Goal: Task Accomplishment & Management: Manage account settings

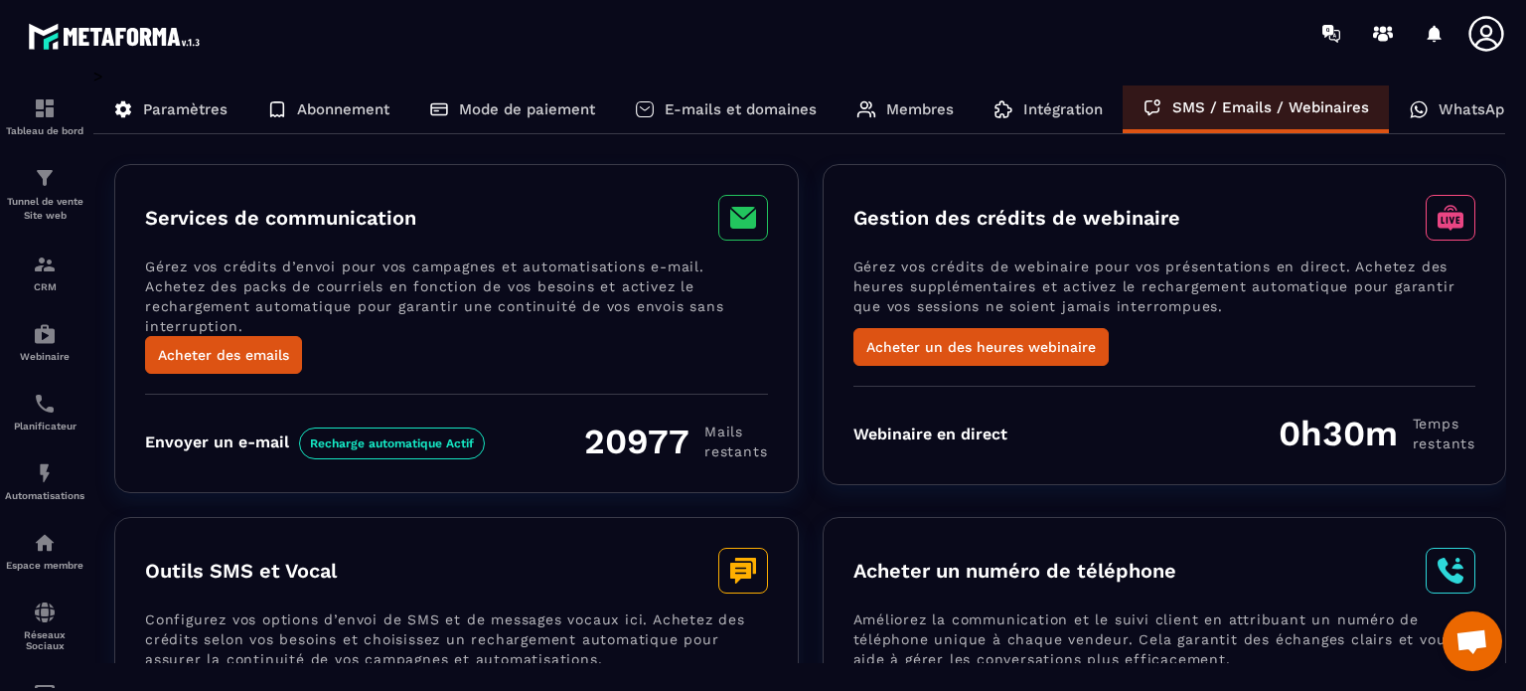
scroll to position [13002, 0]
click at [1472, 105] on p "WhatsApp" at bounding box center [1476, 109] width 75 height 18
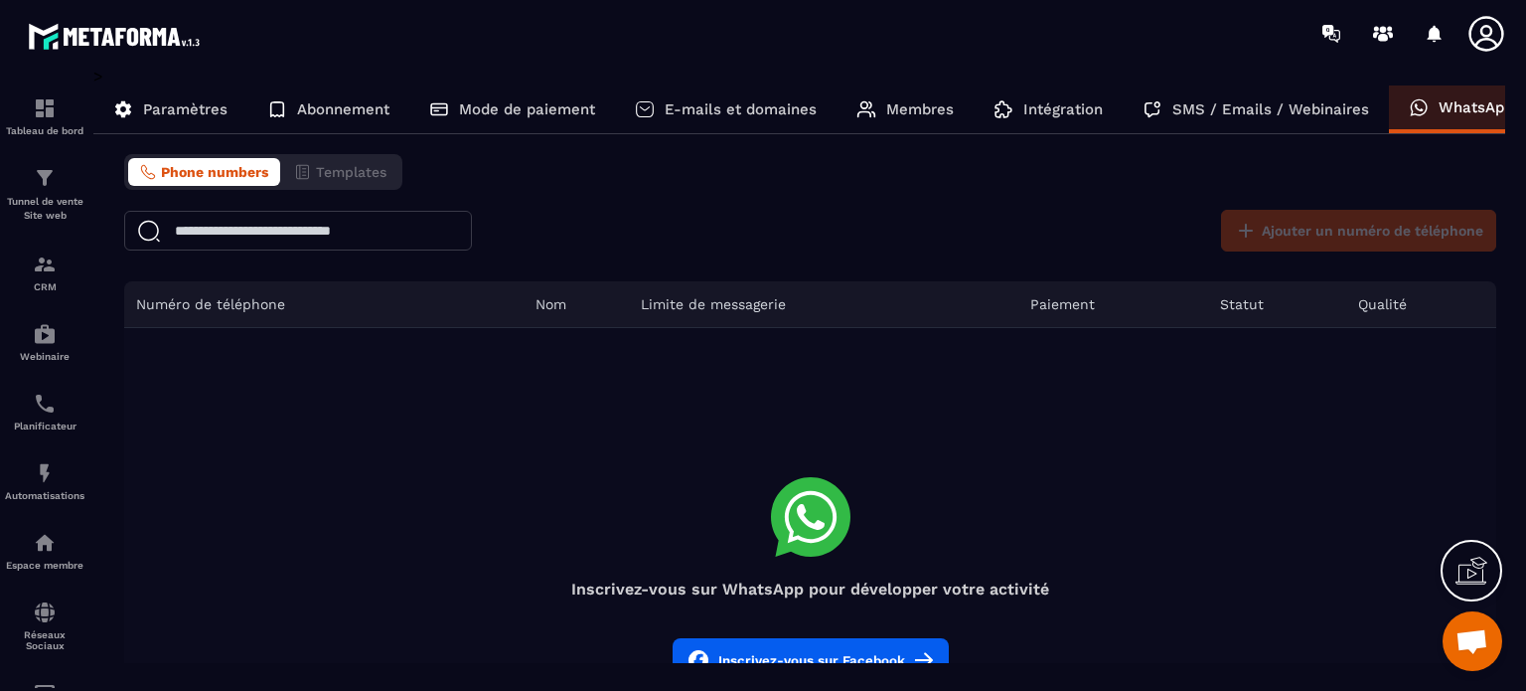
click at [1525, 108] on section "Tableau de bord Tunnel de vente Site web CRM Webinaire Planificateur Automatisa…" at bounding box center [763, 379] width 1526 height 624
click at [1043, 110] on p "Intégration" at bounding box center [1062, 109] width 79 height 18
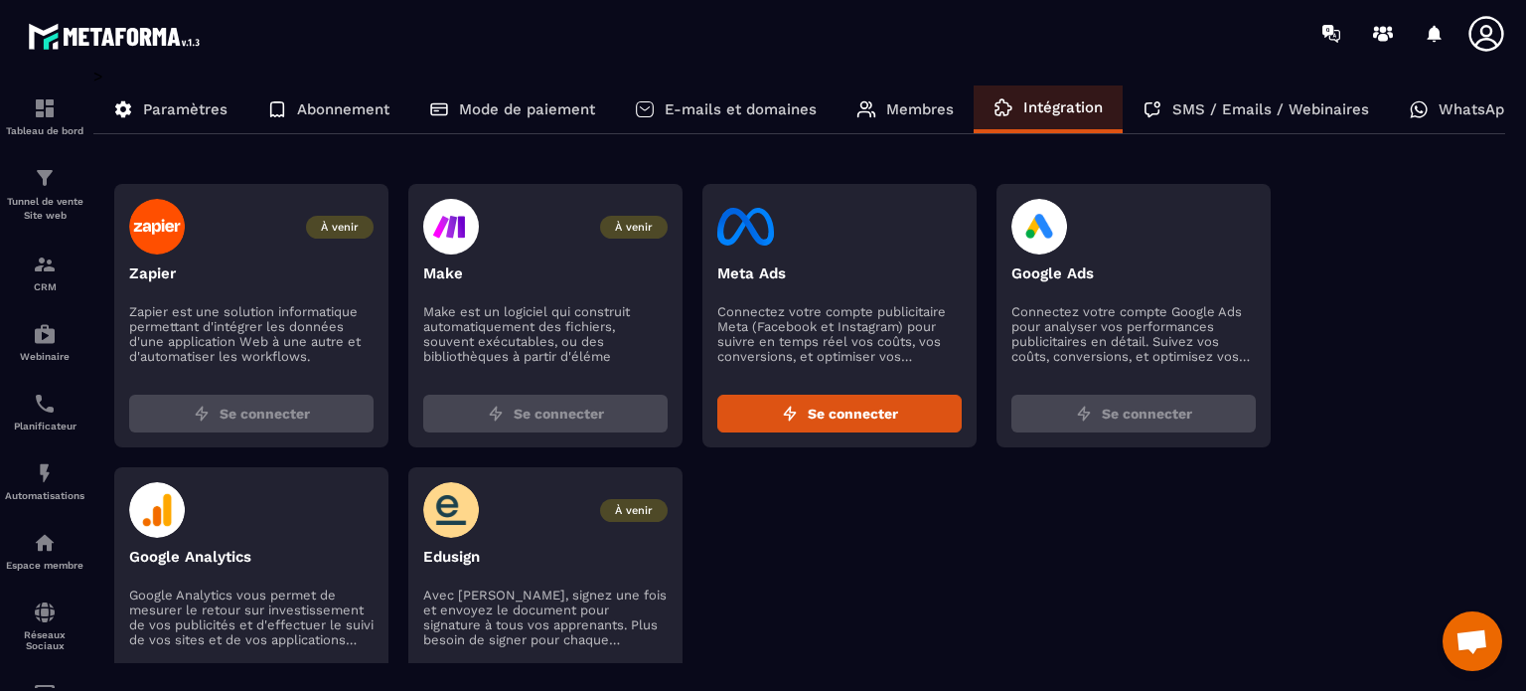
click at [908, 104] on p "Membres" at bounding box center [920, 109] width 68 height 18
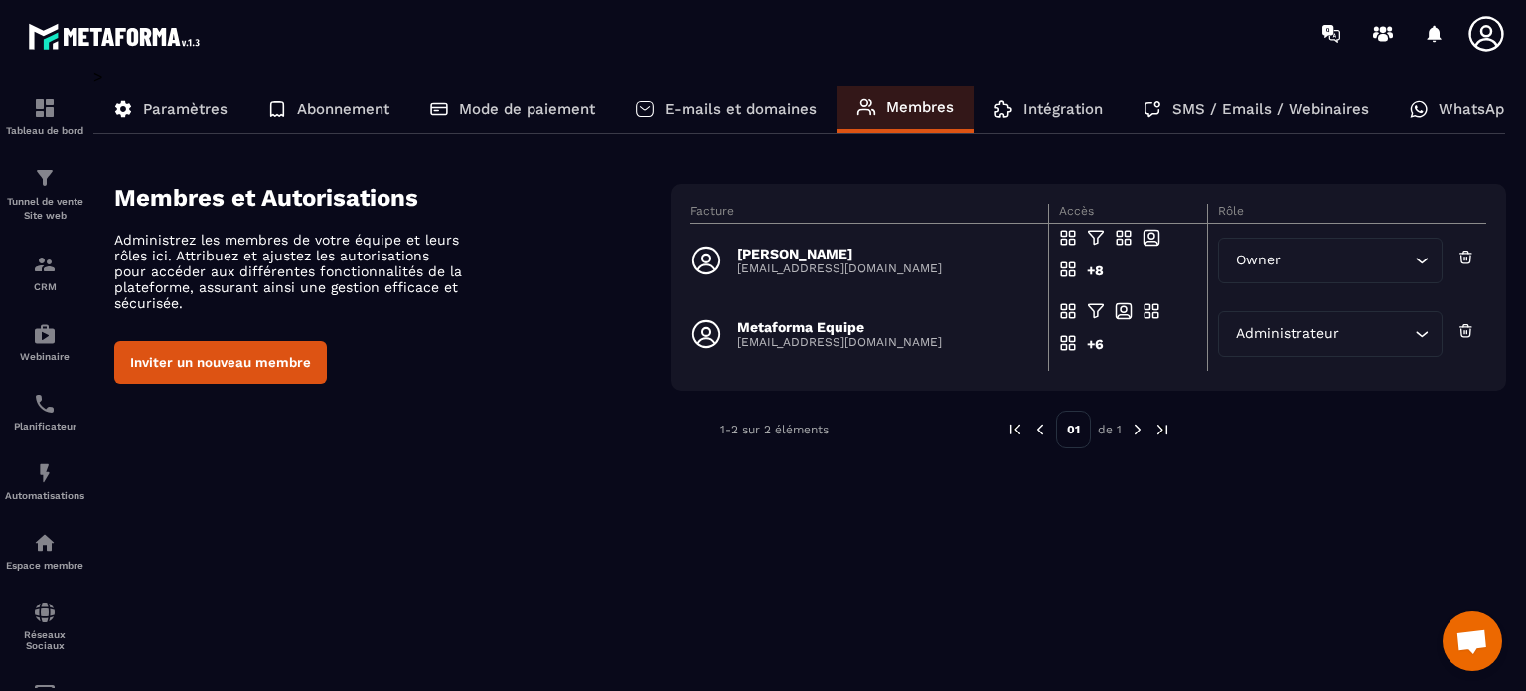
click at [558, 110] on p "Mode de paiement" at bounding box center [527, 109] width 136 height 18
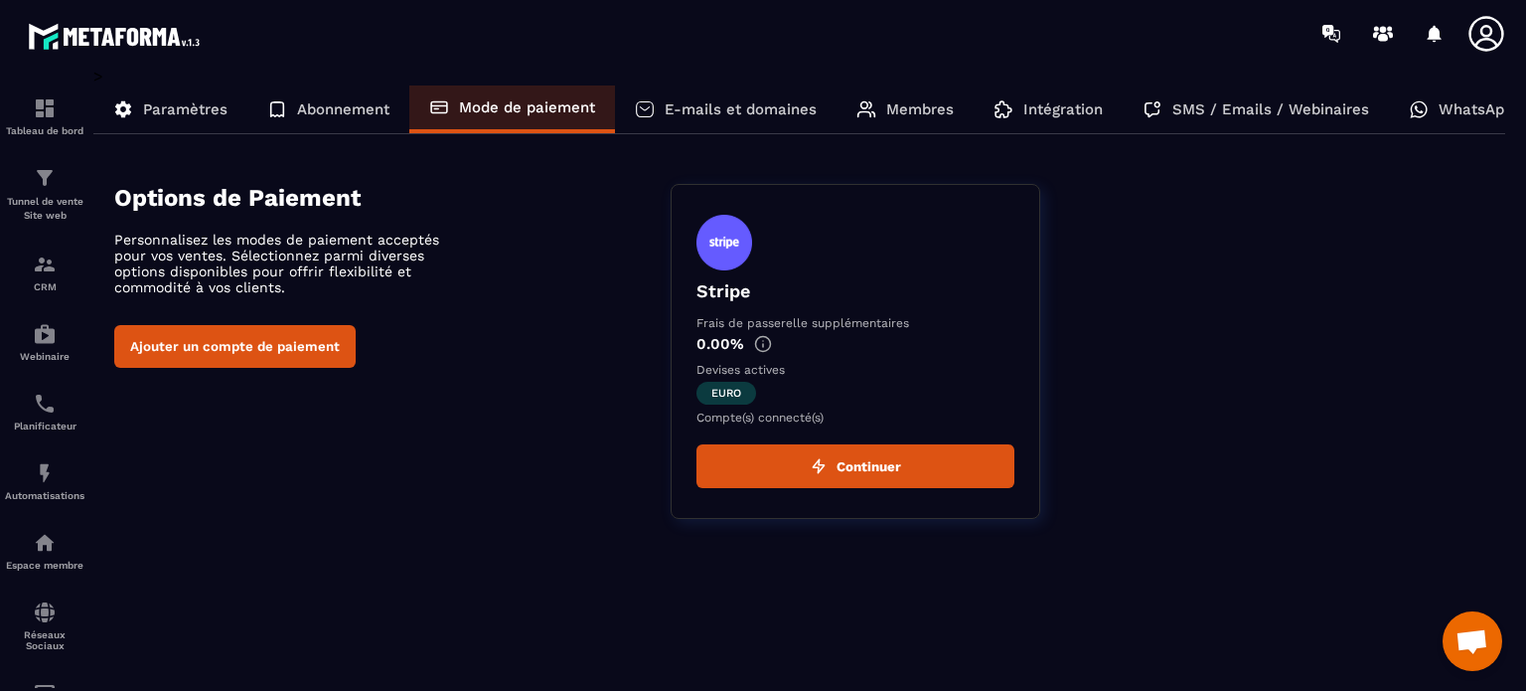
click at [763, 342] on img at bounding box center [763, 344] width 18 height 18
click at [863, 461] on button "Continuer" at bounding box center [855, 466] width 318 height 44
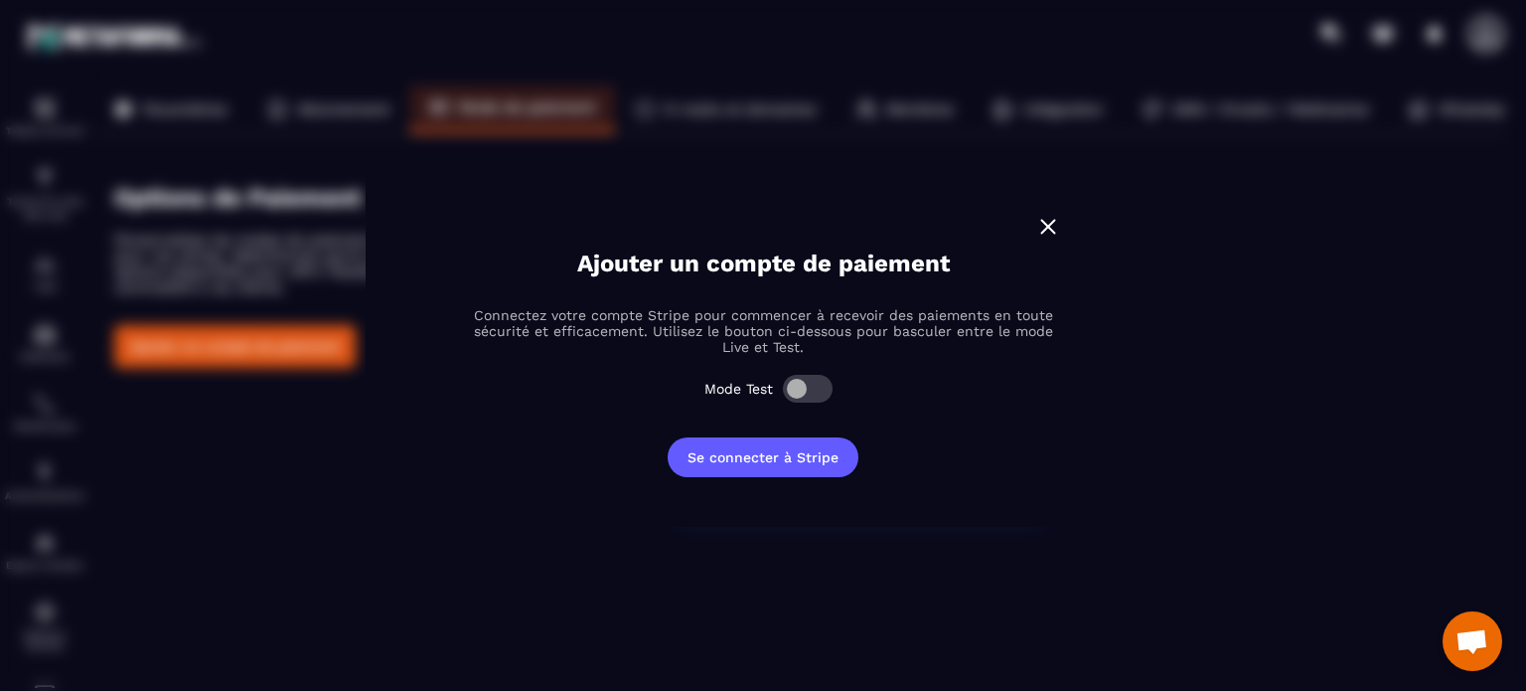
click at [1048, 222] on img "Modal window" at bounding box center [1048, 227] width 26 height 26
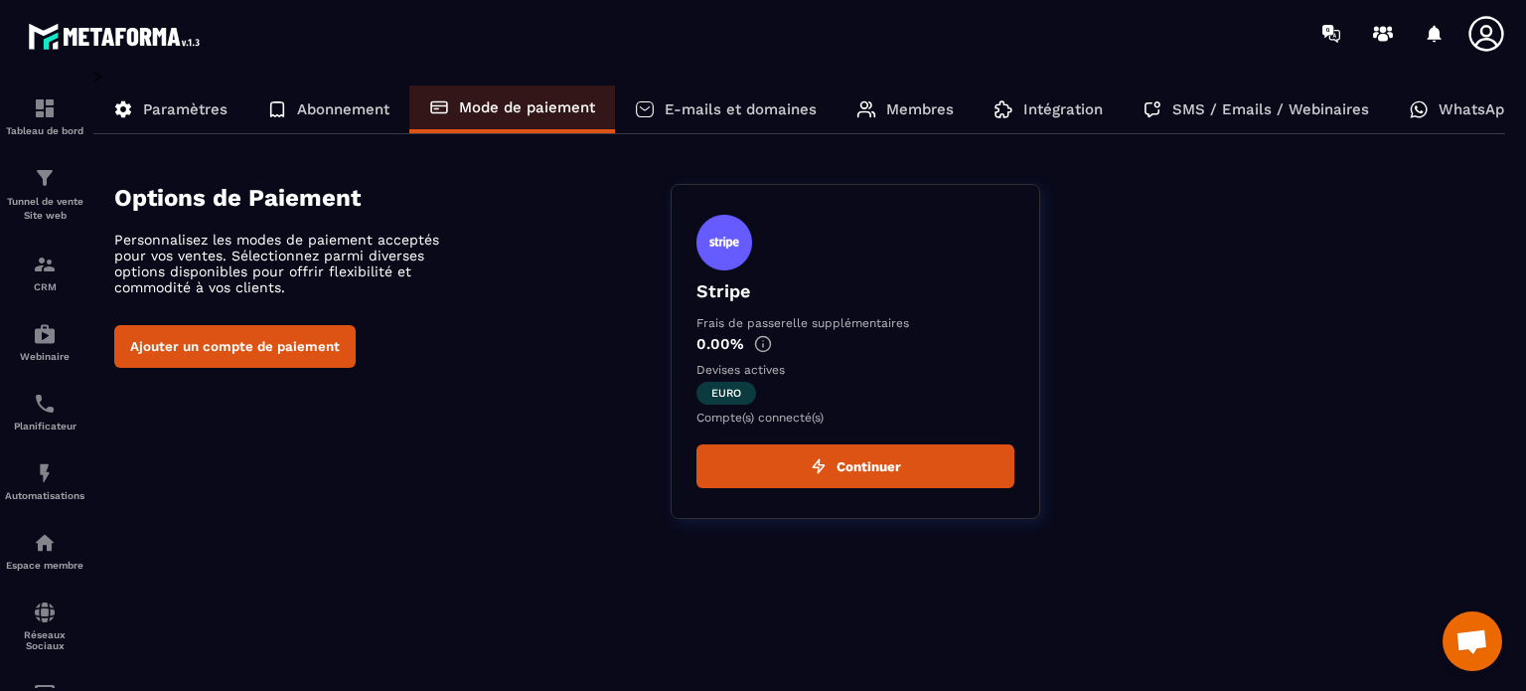
click at [215, 351] on button "Ajouter un compte de paiement" at bounding box center [234, 346] width 241 height 43
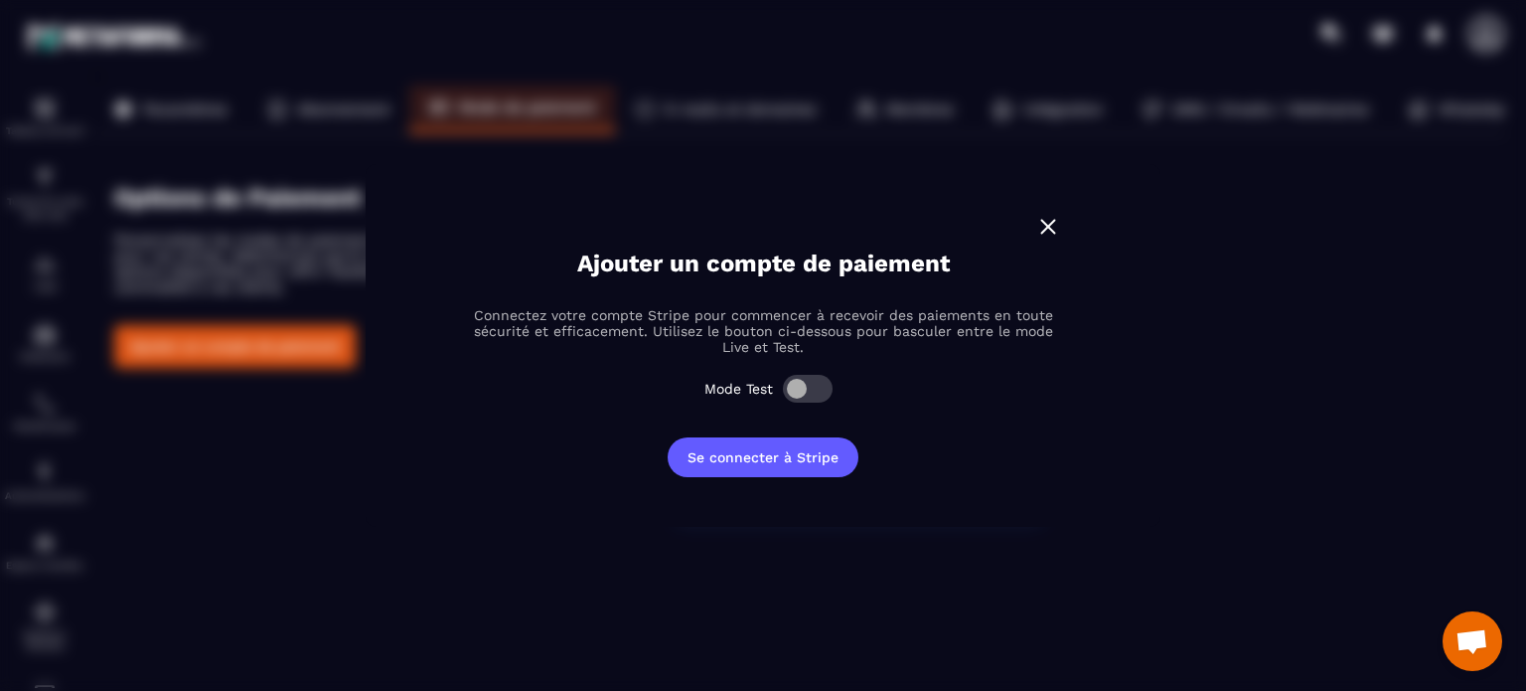
drag, startPoint x: 469, startPoint y: 522, endPoint x: 459, endPoint y: 512, distance: 14.1
click at [461, 516] on section "Ajouter un compte de paiement Connectez votre compte Stripe pour commencer à re…" at bounding box center [763, 345] width 795 height 363
click at [1048, 230] on img "Modal window" at bounding box center [1048, 227] width 26 height 26
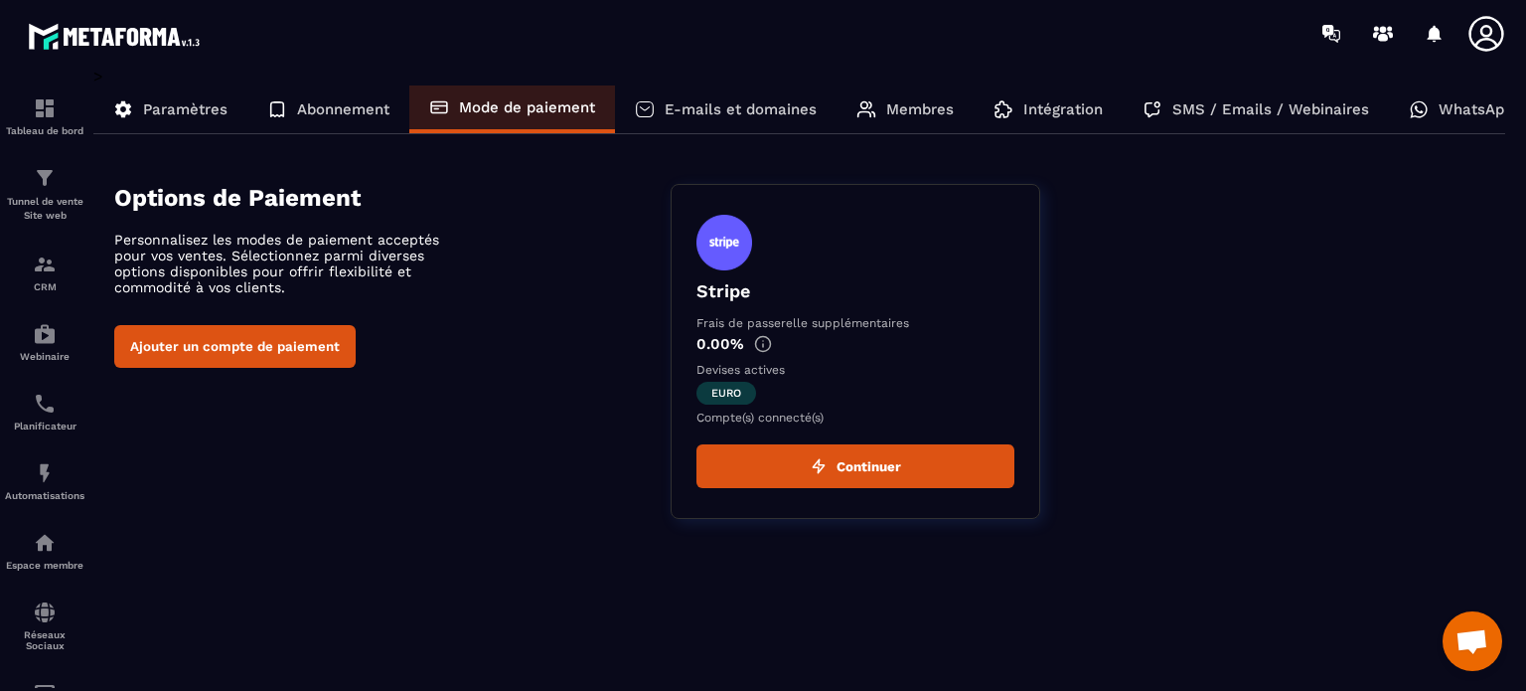
click at [199, 100] on p "Paramètres" at bounding box center [185, 109] width 84 height 18
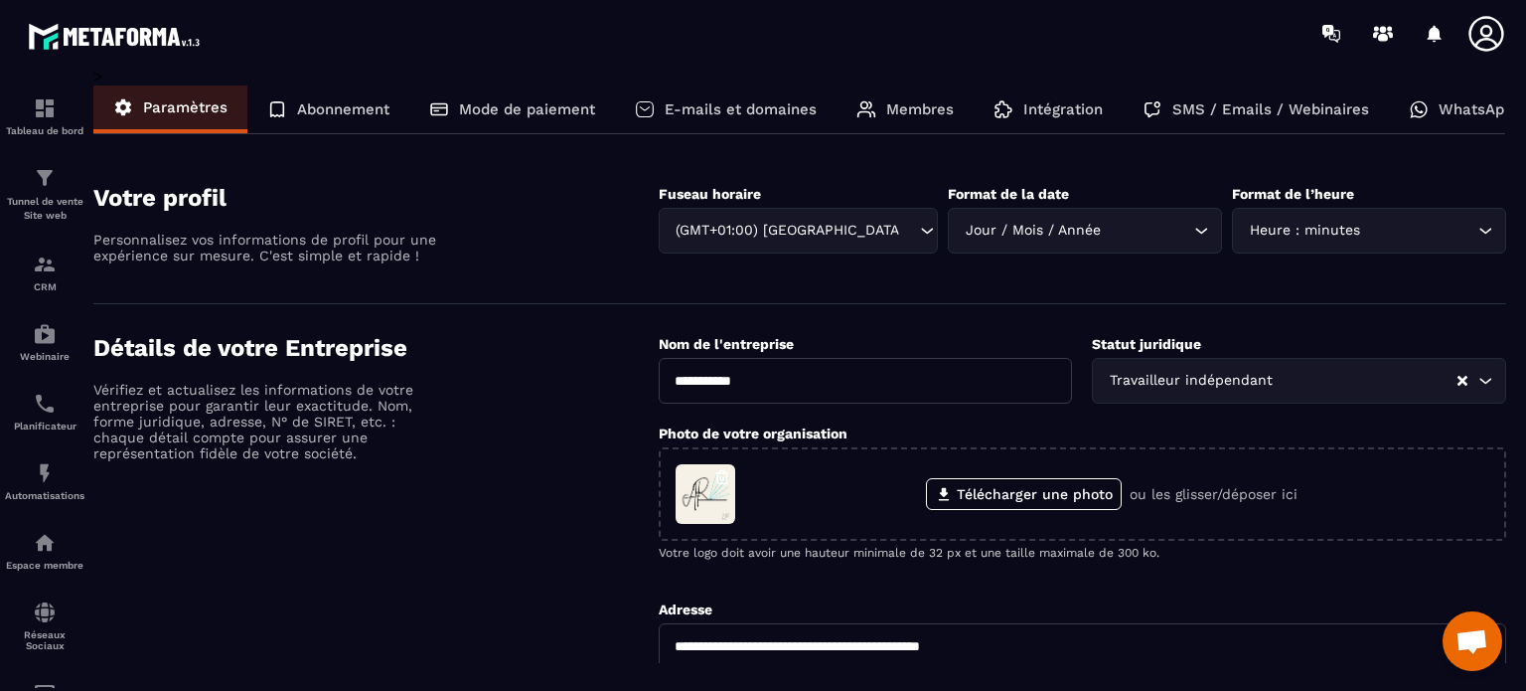
click at [329, 110] on p "Abonnement" at bounding box center [343, 109] width 92 height 18
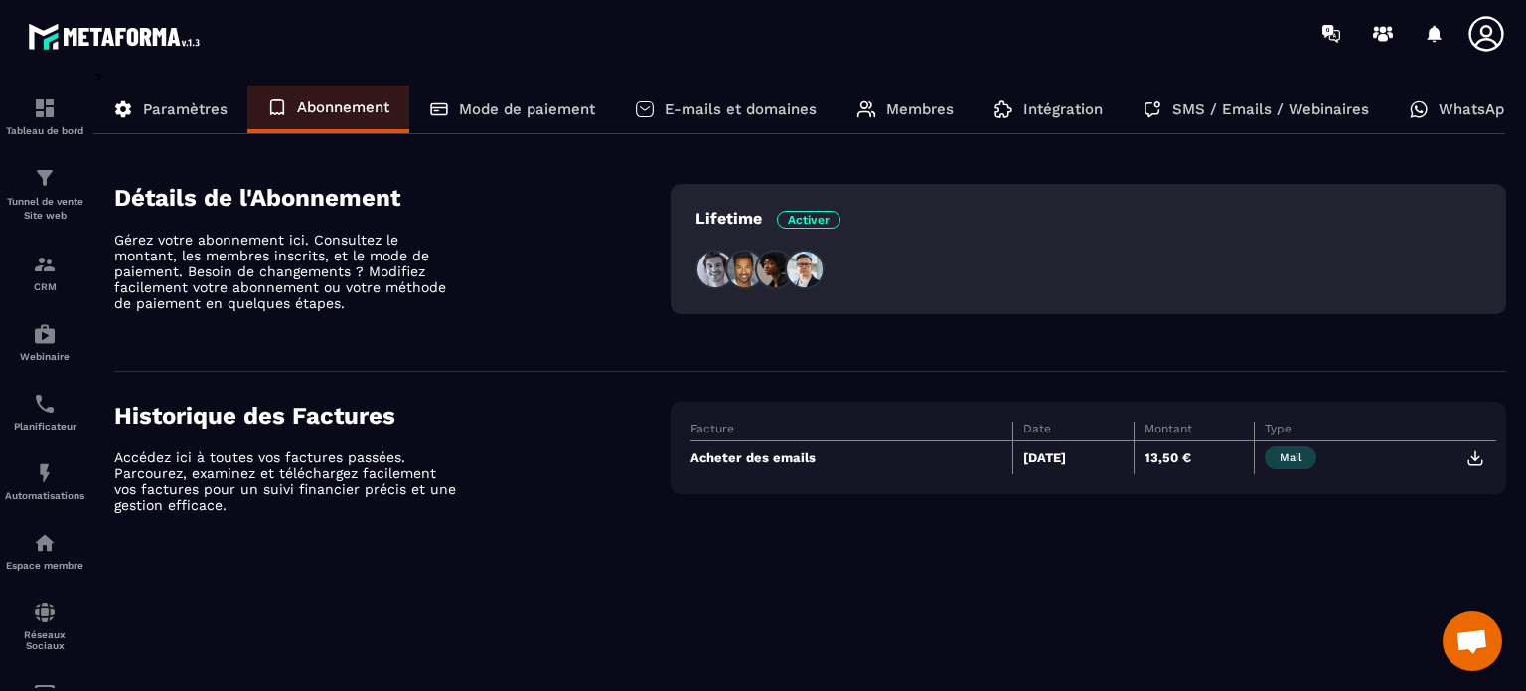
click at [1477, 458] on img at bounding box center [1475, 458] width 18 height 18
click at [471, 108] on p "Mode de paiement" at bounding box center [527, 109] width 136 height 18
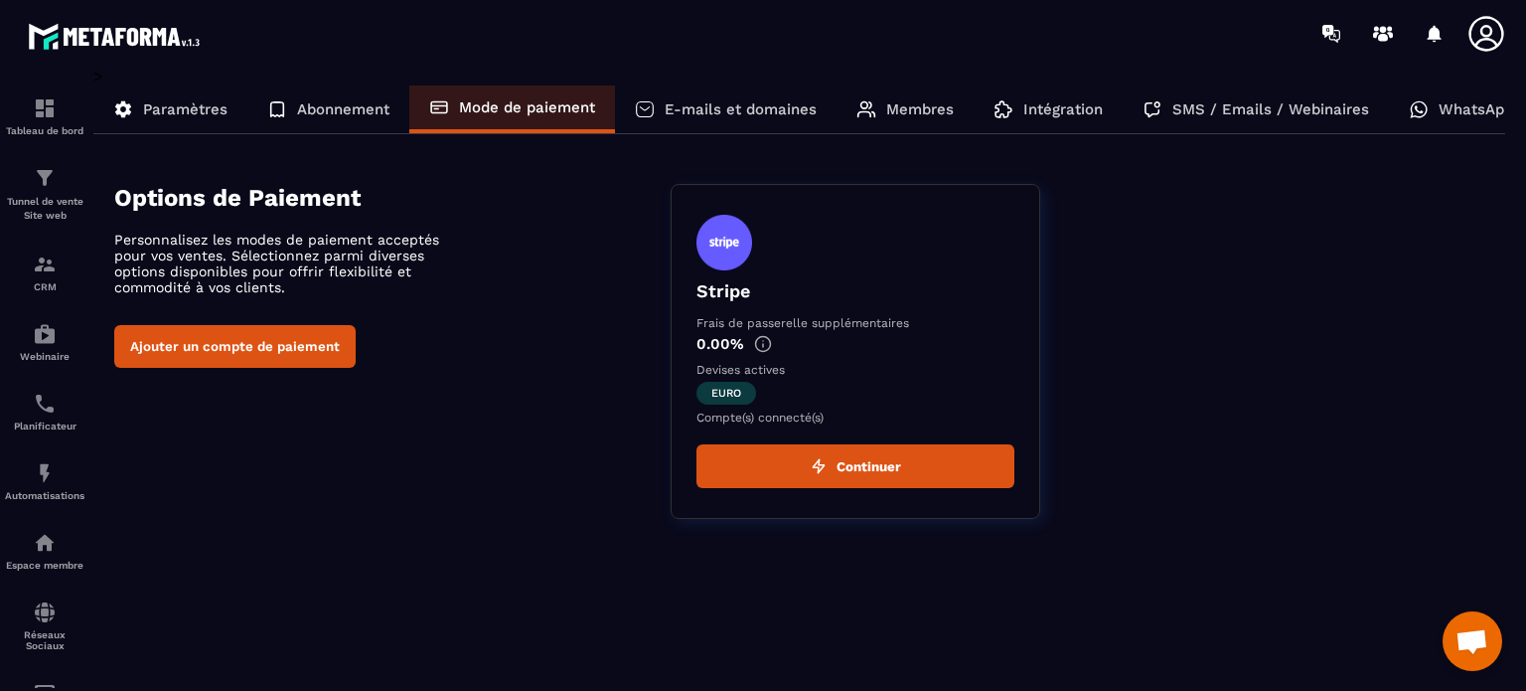
click at [694, 111] on p "E-mails et domaines" at bounding box center [741, 109] width 152 height 18
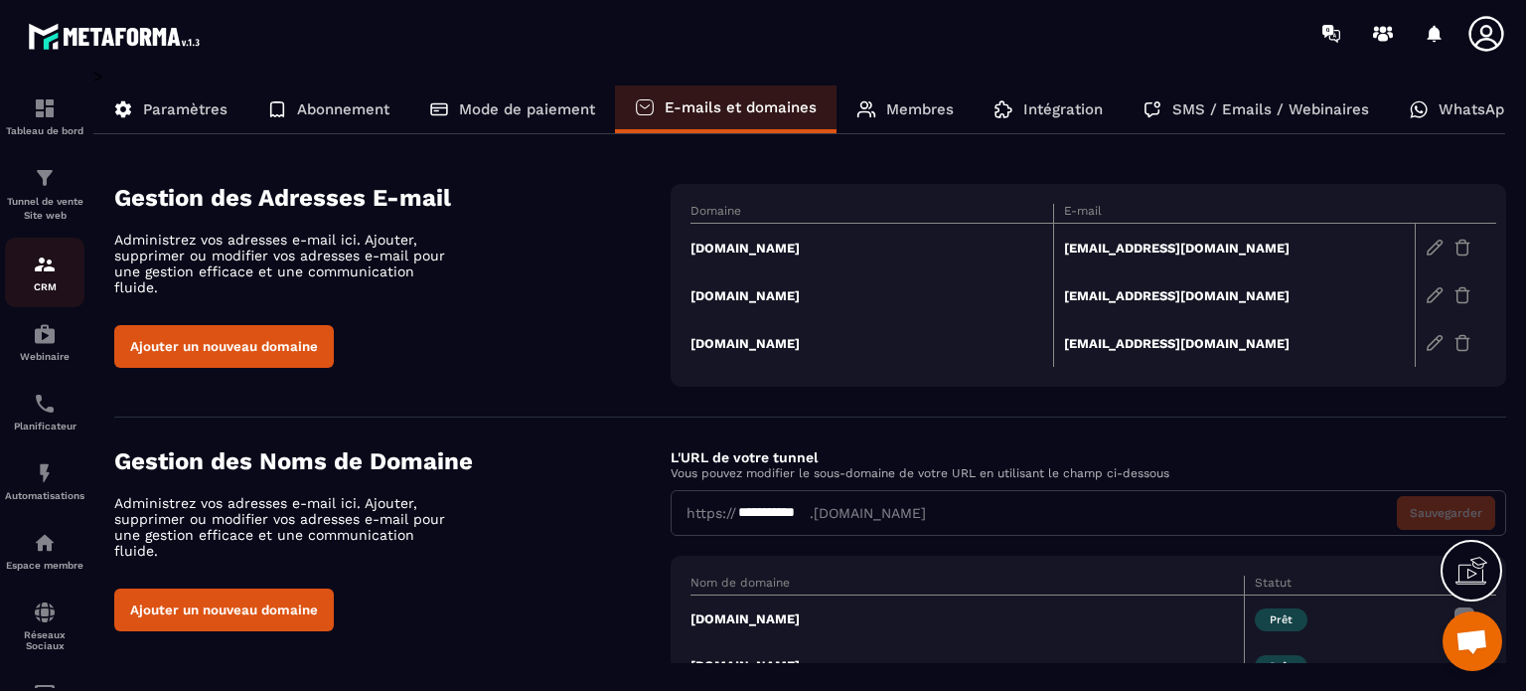
click at [31, 276] on div "CRM" at bounding box center [44, 272] width 79 height 40
click at [48, 263] on img at bounding box center [45, 264] width 24 height 24
